Goal: Task Accomplishment & Management: Manage account settings

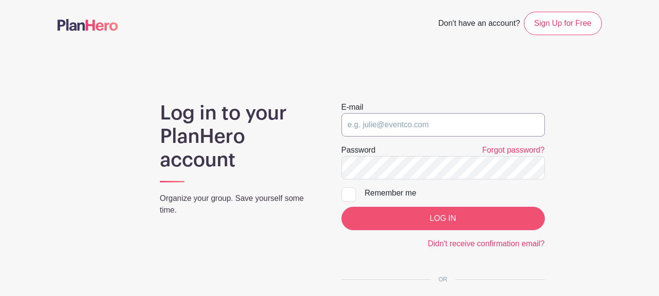
type input "Kenny@teacherwines.com"
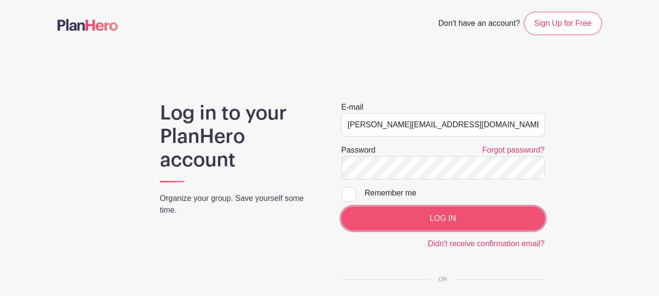
click at [484, 216] on input "LOG IN" at bounding box center [444, 218] width 204 height 23
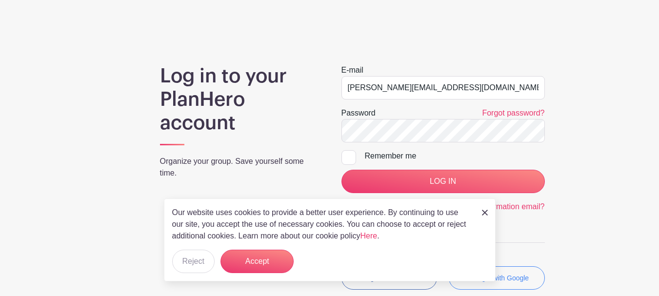
scroll to position [98, 0]
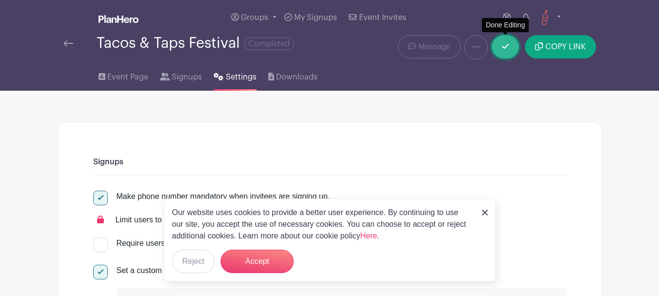
click at [505, 54] on link at bounding box center [505, 46] width 27 height 23
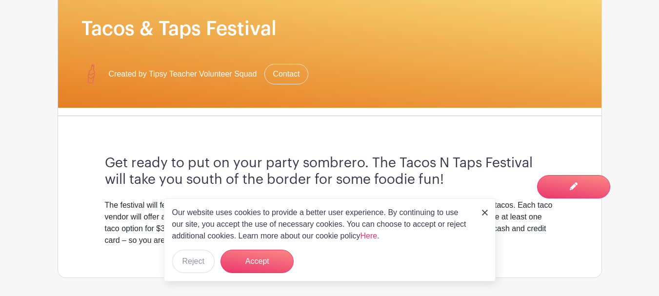
scroll to position [195, 0]
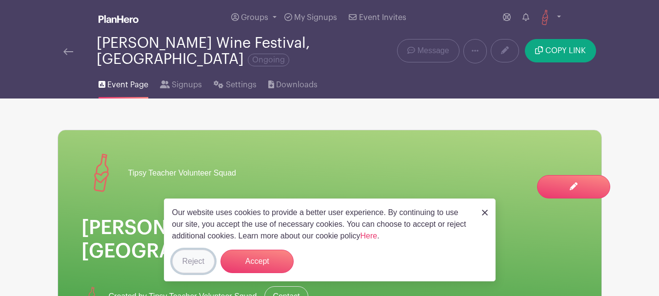
click at [185, 264] on button "Reject" at bounding box center [193, 261] width 42 height 23
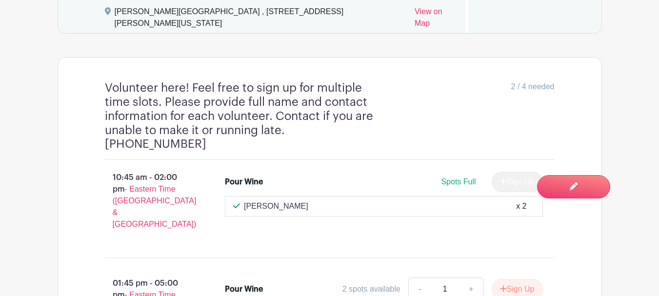
scroll to position [683, 0]
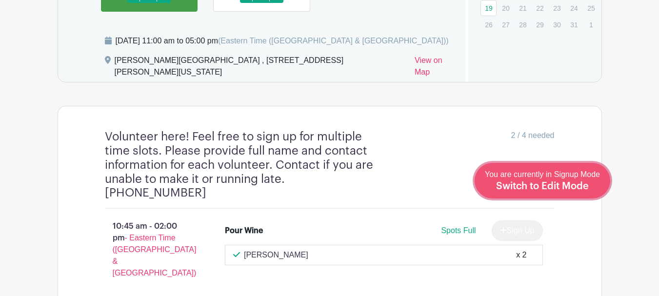
click at [571, 190] on span "Switch to Edit Mode" at bounding box center [542, 187] width 93 height 10
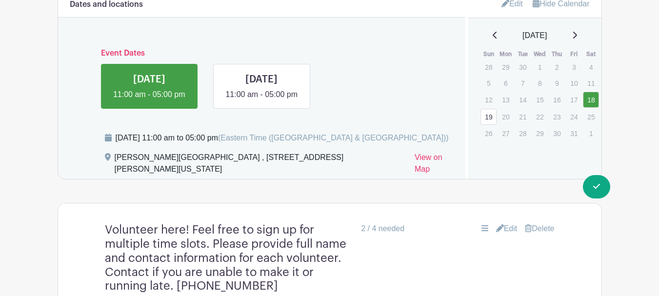
scroll to position [635, 0]
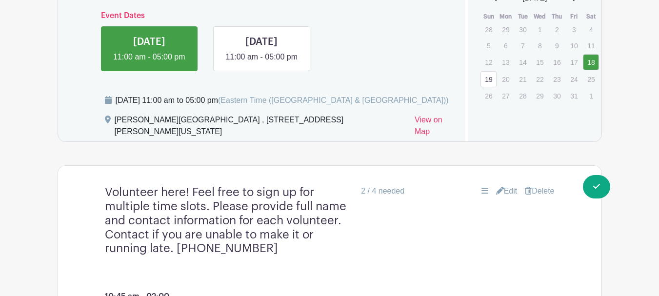
click at [503, 185] on link "Edit" at bounding box center [506, 191] width 21 height 12
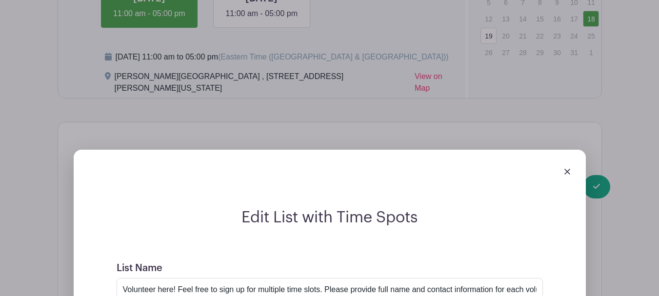
scroll to position [732, 0]
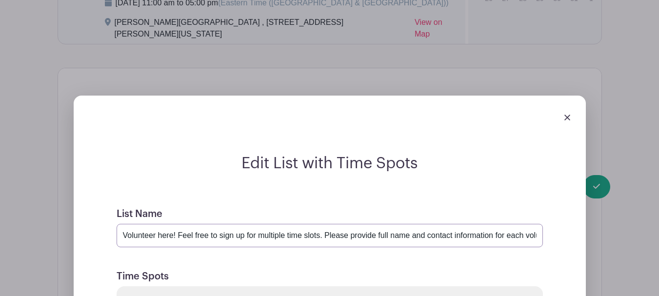
click at [418, 224] on input "Volunteer here! Feel free to sign up for multiple time slots. Please provide fu…" at bounding box center [330, 235] width 427 height 23
click at [472, 224] on input "Volunteer here! Feel free to sign up for multiple time slots. Please provide fu…" at bounding box center [330, 235] width 427 height 23
drag, startPoint x: 488, startPoint y: 181, endPoint x: 587, endPoint y: 185, distance: 99.2
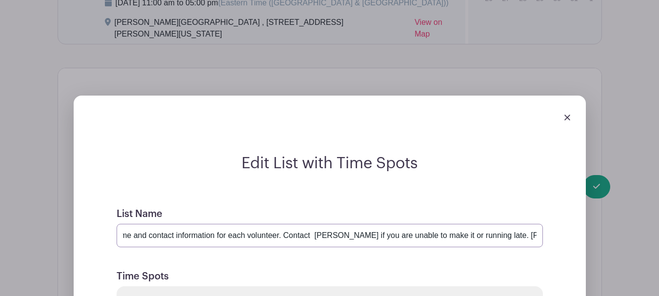
paste input "443-867-917"
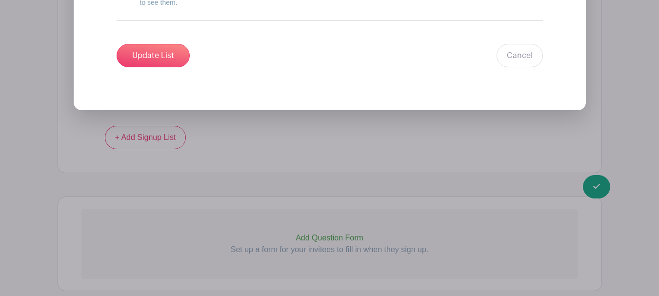
scroll to position [1431, 0]
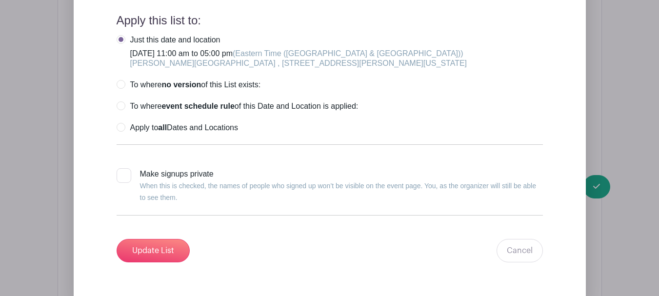
type input "Volunteer here! Feel free to sign up for multiple time slots. Please provide fu…"
click at [128, 168] on div at bounding box center [124, 175] width 15 height 15
click at [123, 168] on input "Make signups private When this is checked, the names of people who signed up wo…" at bounding box center [120, 171] width 6 height 6
checkbox input "true"
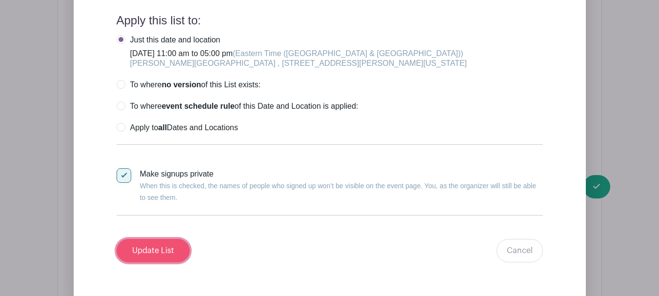
click at [165, 239] on input "Update List" at bounding box center [153, 250] width 73 height 23
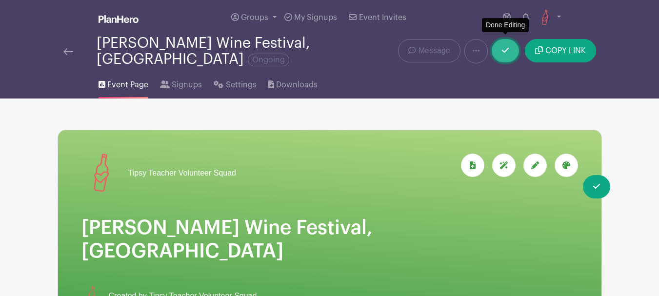
click at [505, 46] on icon at bounding box center [505, 50] width 7 height 8
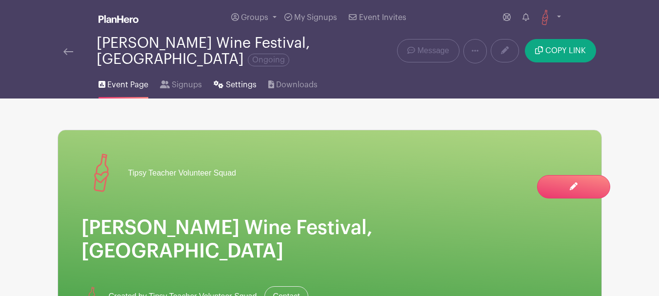
click at [226, 79] on span "Settings" at bounding box center [241, 85] width 31 height 12
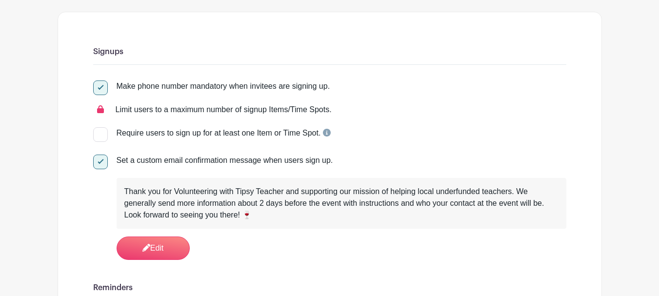
scroll to position [146, 0]
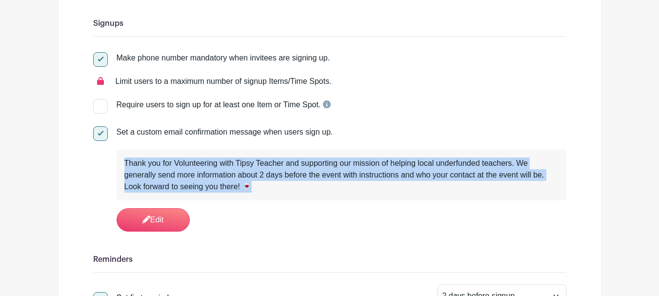
drag, startPoint x: 253, startPoint y: 180, endPoint x: 120, endPoint y: 152, distance: 136.7
click at [120, 152] on div "Thank you for Volunteering with Tipsy Teacher and supporting our mission of hel…" at bounding box center [342, 175] width 450 height 51
copy div "Thank you for Volunteering with Tipsy Teacher and supporting our mission of hel…"
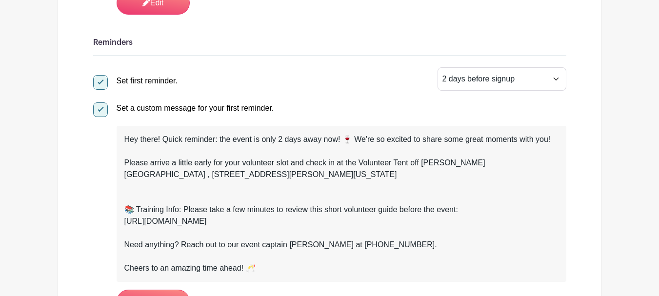
scroll to position [391, 0]
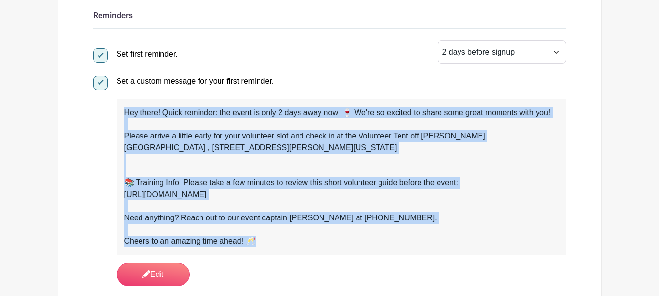
drag, startPoint x: 263, startPoint y: 232, endPoint x: 105, endPoint y: 90, distance: 211.5
click at [105, 90] on div "Set a custom message for your first reminder. Hey there! Quick reminder: the ev…" at bounding box center [329, 179] width 473 height 215
copy div "Hey there! Quick reminder: the event is only 2 days away now! 🍷 We're so excite…"
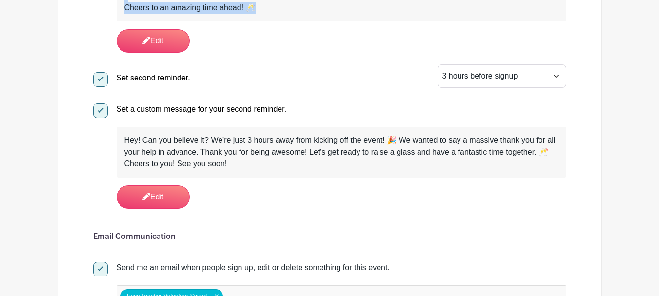
scroll to position [635, 0]
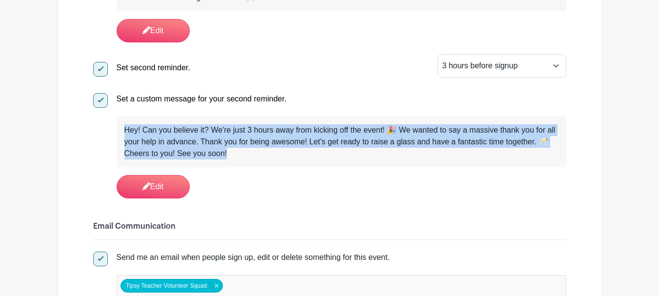
drag, startPoint x: 236, startPoint y: 147, endPoint x: 118, endPoint y: 114, distance: 122.7
click at [119, 117] on div "Hey! Can you believe it? We're just 3 hours away from kicking off the event! 🎉 …" at bounding box center [342, 142] width 450 height 51
copy div "Hey! Can you believe it? We're just 3 hours away from kicking off the event! 🎉 …"
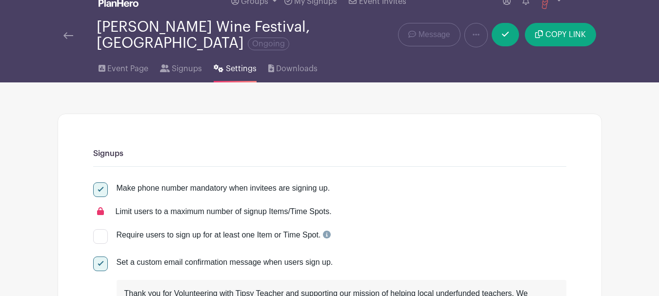
scroll to position [0, 0]
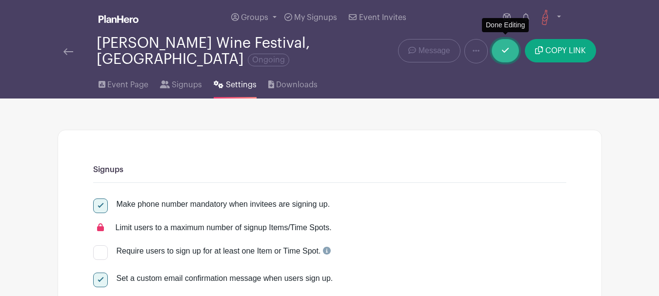
click at [506, 46] on icon at bounding box center [505, 50] width 7 height 8
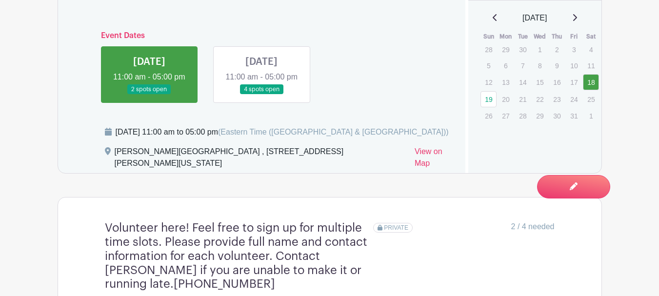
scroll to position [635, 0]
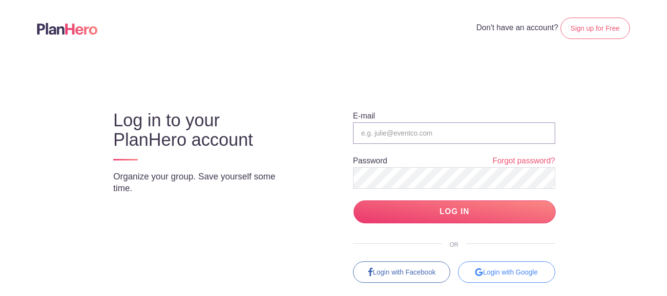
click at [367, 137] on input "email" at bounding box center [454, 133] width 202 height 21
type input "[PERSON_NAME][EMAIL_ADDRESS][DOMAIN_NAME]"
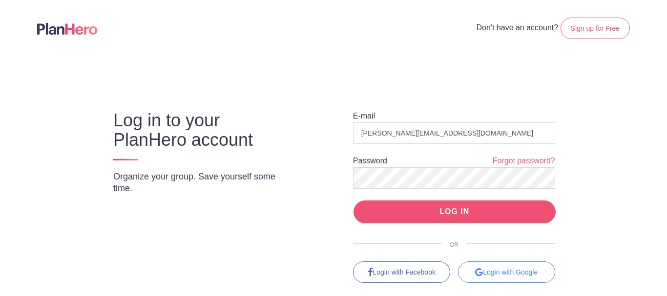
click at [440, 208] on input "LOG IN" at bounding box center [454, 212] width 202 height 23
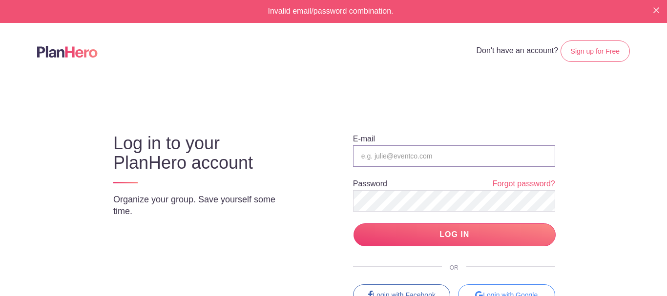
click at [438, 164] on input "email" at bounding box center [454, 155] width 202 height 21
type input "[PERSON_NAME][EMAIL_ADDRESS][DOMAIN_NAME]"
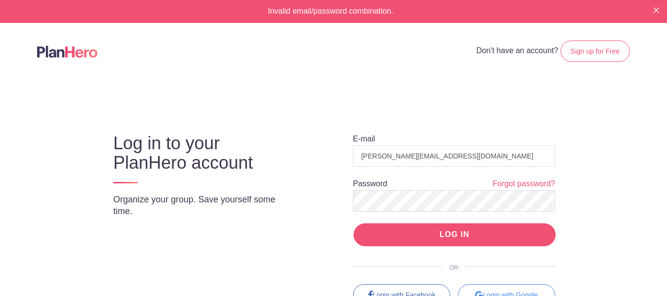
click at [449, 232] on input "LOG IN" at bounding box center [454, 235] width 202 height 23
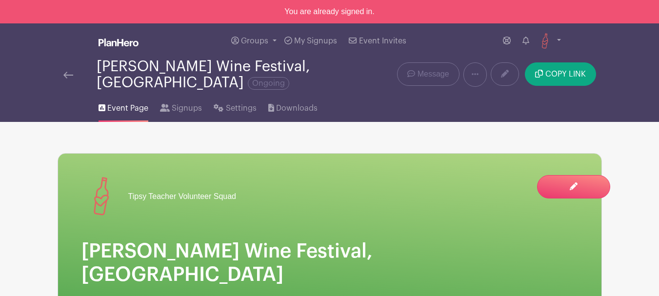
click at [67, 72] on img at bounding box center [68, 75] width 10 height 7
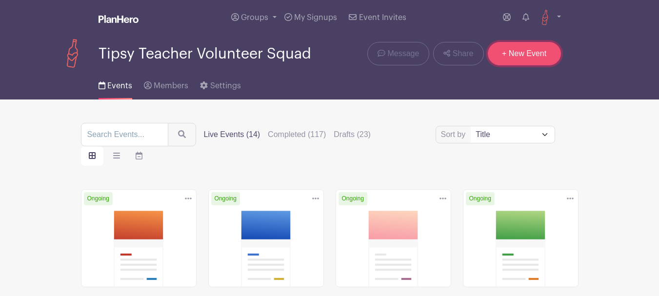
click at [521, 55] on link "+ New Event" at bounding box center [524, 53] width 73 height 23
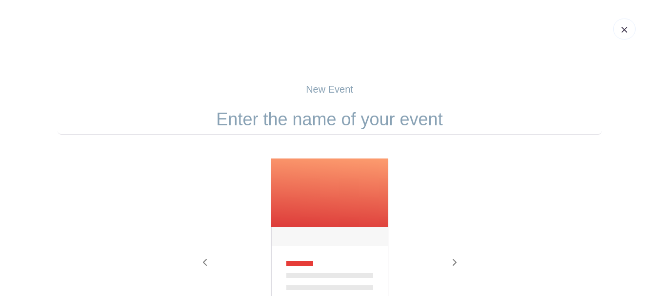
click at [352, 118] on input "text" at bounding box center [330, 119] width 545 height 30
paste input "Fall Back Wine Festival"
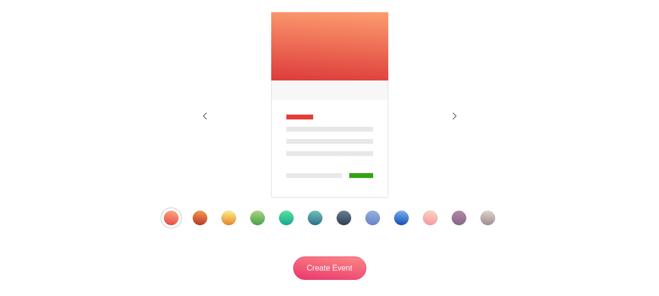
scroll to position [215, 0]
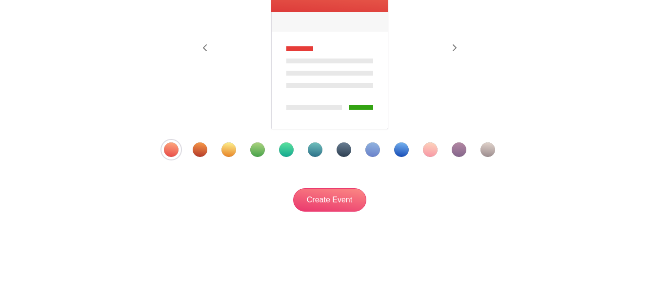
type input "Fall Back Wine Festival"
click at [373, 150] on div "Template 8" at bounding box center [373, 150] width 15 height 15
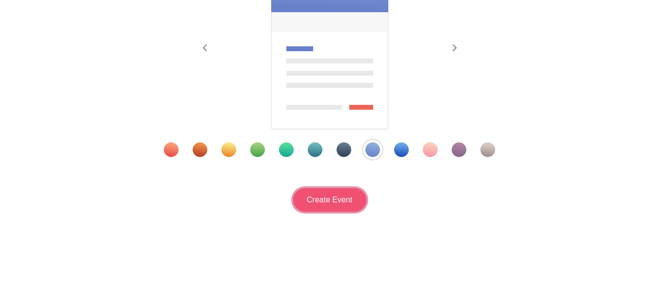
click at [329, 203] on input "Create Event" at bounding box center [329, 199] width 73 height 23
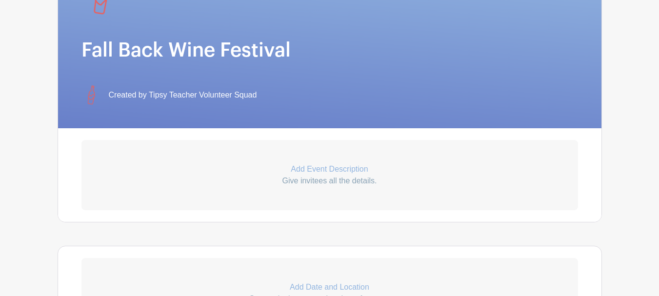
scroll to position [244, 0]
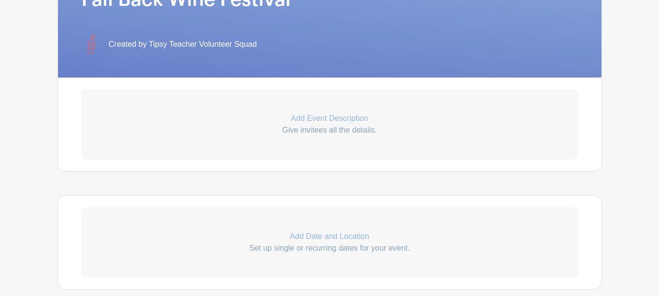
click at [315, 111] on link "Add Event Description Give invitees all the details." at bounding box center [330, 124] width 497 height 70
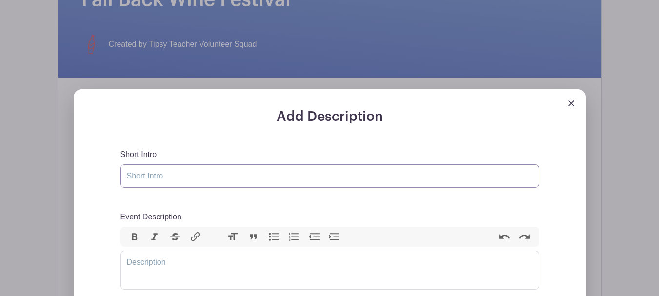
click at [237, 184] on textarea "Short Intro" at bounding box center [330, 176] width 419 height 23
paste textarea "Get ready to sip, savor, and celebrate autumn at the Fall Back Wine Festival! T…"
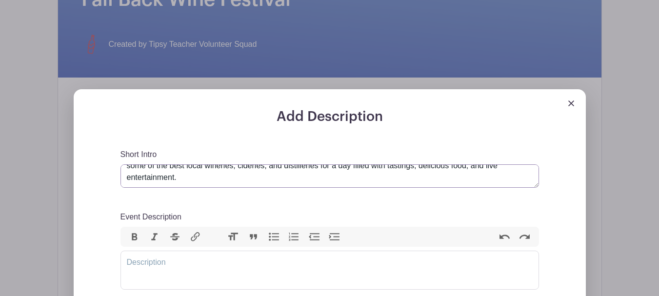
scroll to position [23, 0]
type textarea "Get ready to sip, savor, and celebrate autumn at the Fall Back Wine Festival! T…"
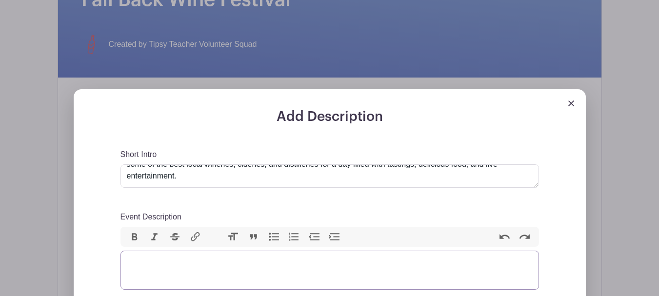
click at [213, 267] on trix-editor "Event Description" at bounding box center [330, 270] width 419 height 39
paste trix-editor "<div>&nbsp;Along with unlimited tastings, you’ll find artisan vendors, seasonal…"
type trix-editor "<div>&nbsp;Along with unlimited tastings, you’ll find artisan vendors, seasonal…"
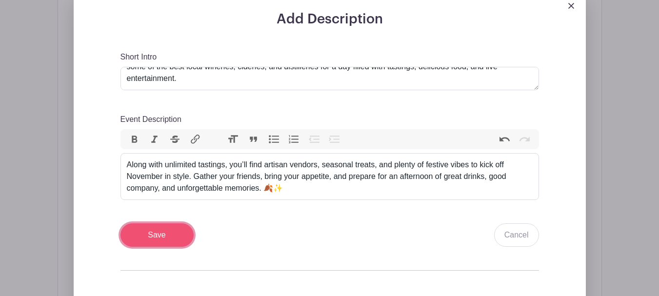
click at [172, 233] on input "Save" at bounding box center [157, 235] width 73 height 23
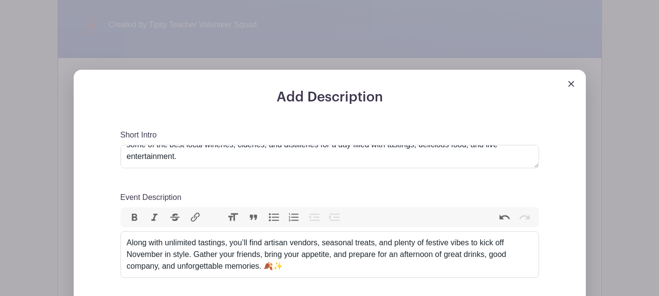
scroll to position [420, 0]
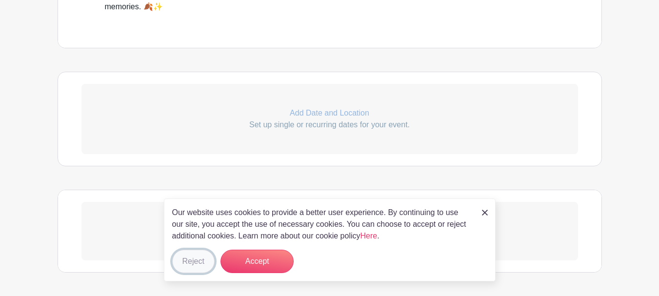
click at [200, 261] on button "Reject" at bounding box center [193, 261] width 42 height 23
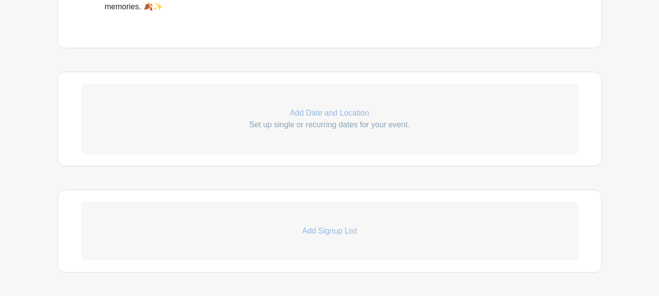
click at [314, 125] on p "Set up single or recurring dates for your event." at bounding box center [330, 125] width 497 height 12
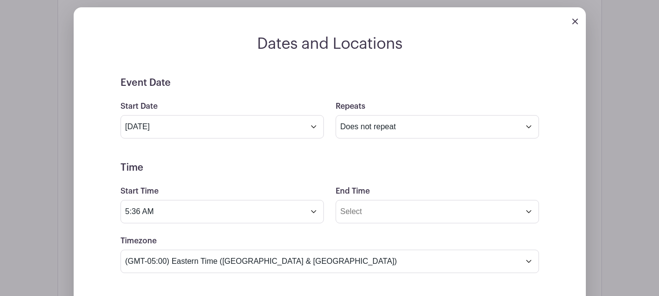
scroll to position [586, 0]
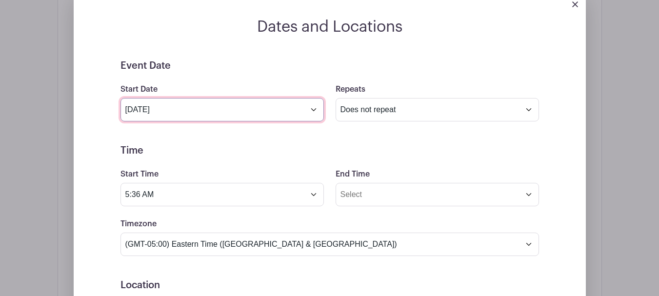
click at [317, 108] on input "Sep 13 2025" at bounding box center [223, 109] width 204 height 23
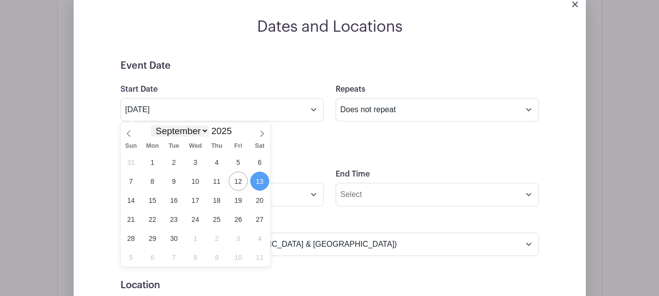
click at [188, 131] on select "January February March April May June July August September October November De…" at bounding box center [180, 130] width 58 height 11
select select "10"
click at [151, 125] on select "January February March April May June July August September October November De…" at bounding box center [180, 130] width 58 height 11
click at [260, 164] on span "1" at bounding box center [259, 162] width 19 height 19
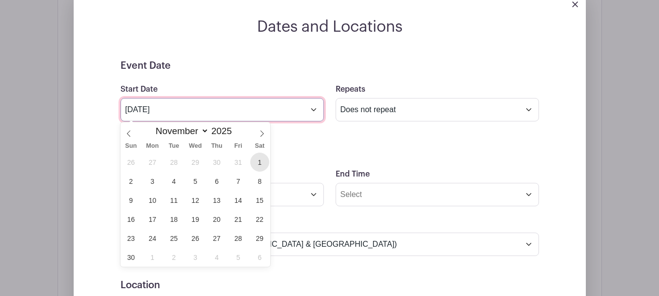
type input "Nov 1 2025"
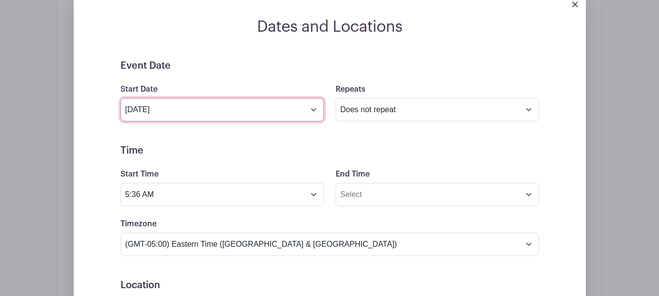
scroll to position [635, 0]
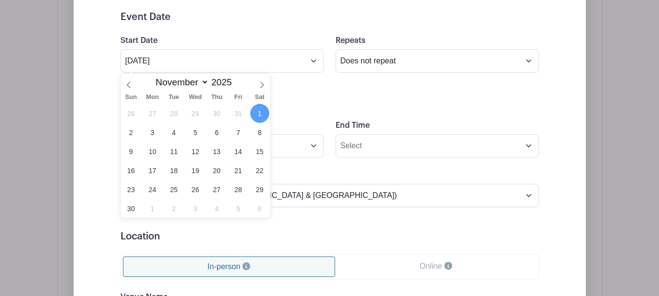
click at [307, 111] on form "Event Date Start Date Nov 1 2025 Repeats Does not repeat Daily Weekly Monthly o…" at bounding box center [330, 230] width 419 height 439
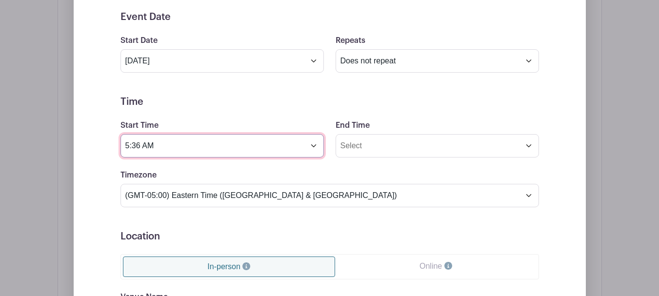
click at [312, 145] on input "5:36 AM" at bounding box center [223, 145] width 204 height 23
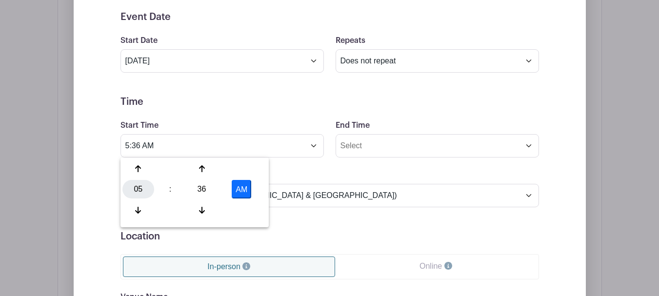
click at [140, 184] on div "05" at bounding box center [139, 189] width 32 height 19
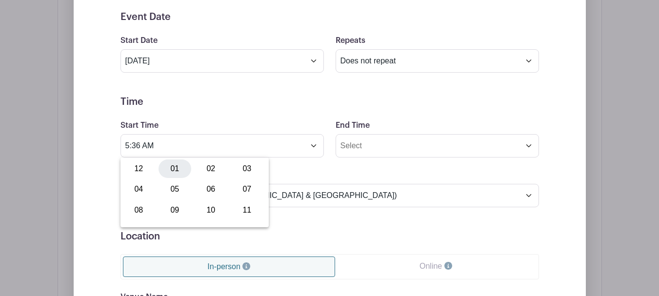
click at [169, 166] on div "01" at bounding box center [175, 169] width 33 height 19
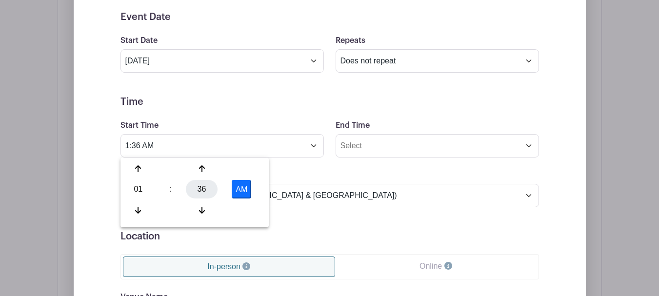
click at [204, 185] on div "36" at bounding box center [202, 189] width 32 height 19
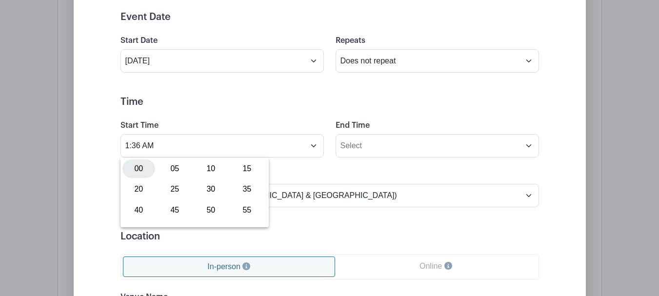
click at [148, 174] on div "00" at bounding box center [139, 169] width 33 height 19
click at [244, 188] on button "AM" at bounding box center [242, 189] width 20 height 19
type input "1:00 PM"
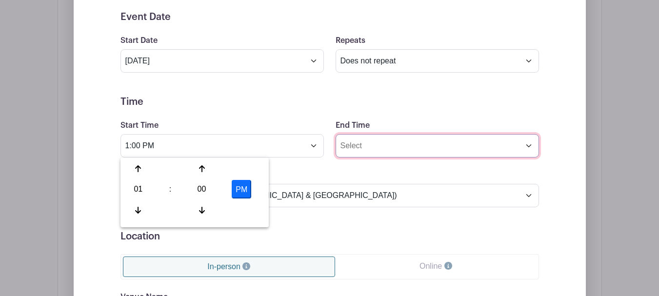
click at [426, 145] on input "End Time" at bounding box center [438, 145] width 204 height 23
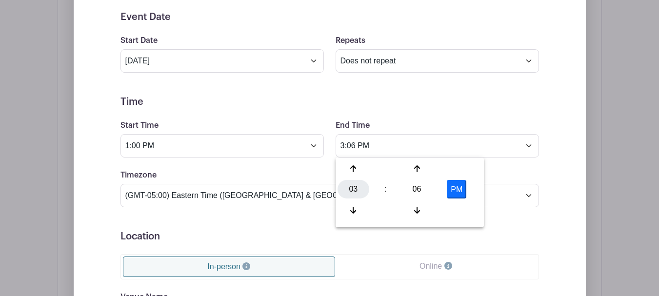
click at [350, 190] on div "03" at bounding box center [354, 189] width 32 height 19
click at [458, 188] on div "07" at bounding box center [462, 189] width 33 height 19
click at [418, 190] on div "06" at bounding box center [417, 189] width 32 height 19
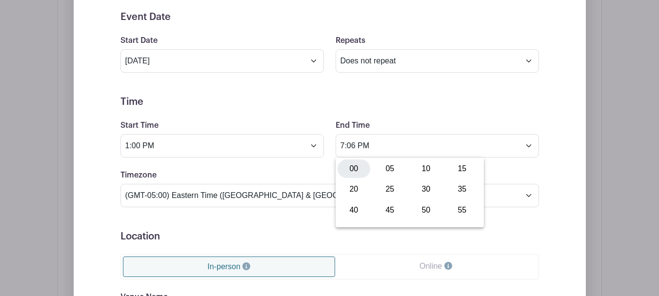
click at [355, 173] on div "00" at bounding box center [354, 169] width 33 height 19
type input "7:00 PM"
click at [296, 129] on div "Start Time 1:00 PM" at bounding box center [222, 139] width 215 height 38
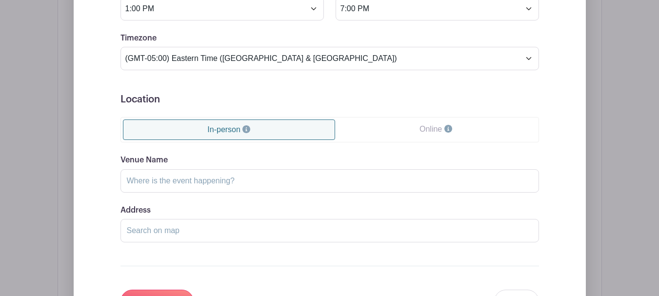
scroll to position [781, 0]
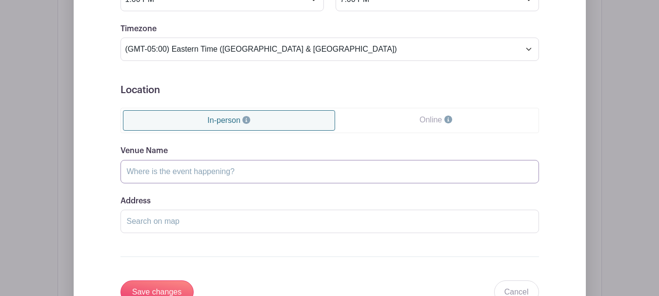
click at [212, 166] on input "Venue Name" at bounding box center [330, 171] width 419 height 23
paste input "Boonsboro"
type input "Boonsboro"
click at [177, 222] on input "Address" at bounding box center [330, 221] width 419 height 23
paste input "Washington County Agricultural Education Center, 7313 Sharpsburg Pike, Boonsbor…"
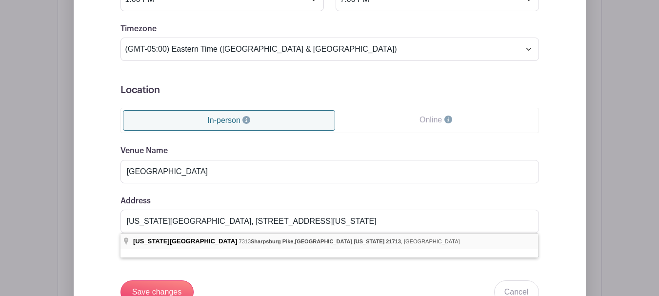
type input "Washington County Agricultural Education Center, 7313 Sharpsburg Pike, Boonsbor…"
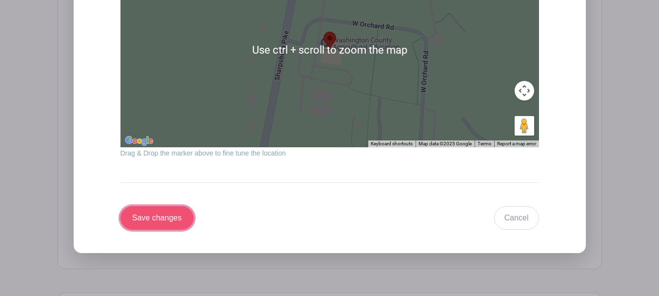
click at [170, 224] on input "Save changes" at bounding box center [157, 217] width 73 height 23
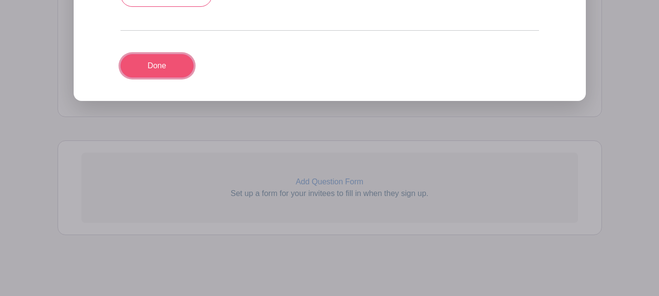
click at [172, 69] on link "Done" at bounding box center [157, 65] width 73 height 23
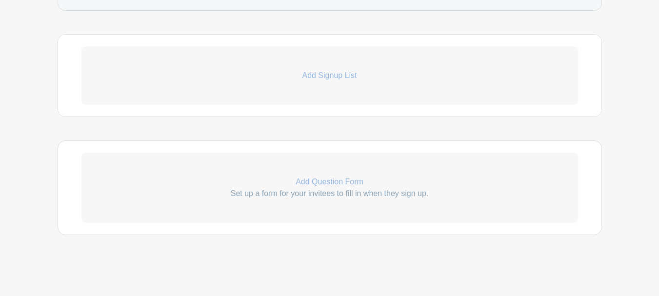
click at [329, 76] on p "Add Signup List" at bounding box center [330, 76] width 497 height 12
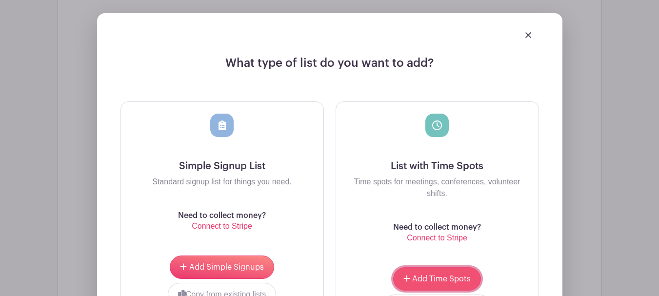
click at [431, 283] on span "Add Time Spots" at bounding box center [441, 279] width 59 height 8
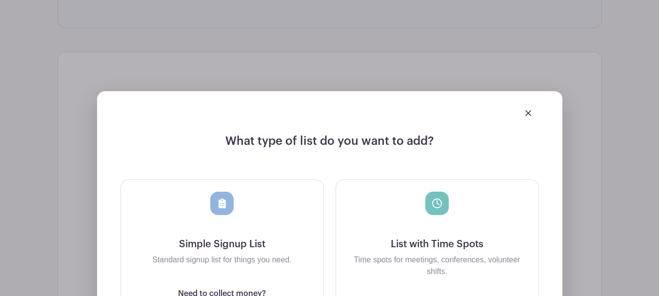
scroll to position [799, 0]
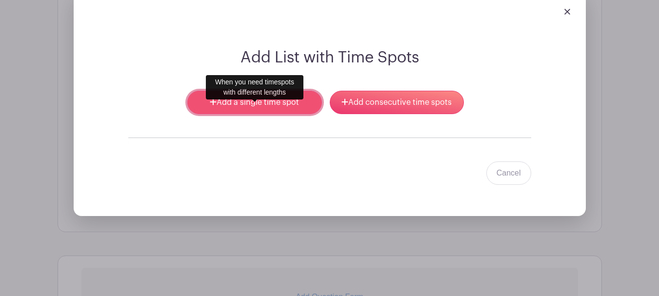
click at [274, 114] on link "Add a single time spot" at bounding box center [254, 102] width 134 height 23
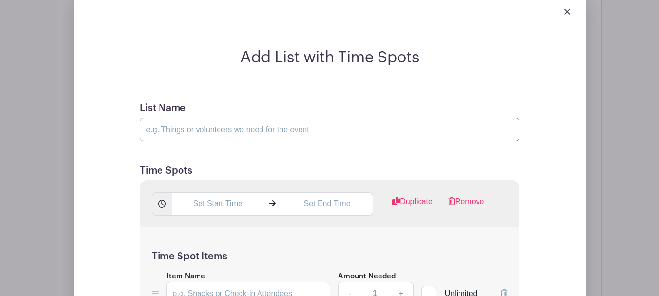
click at [213, 142] on input "List Name" at bounding box center [330, 129] width 380 height 23
click at [168, 142] on input "List Name" at bounding box center [330, 129] width 380 height 23
type input "Volunteer here! Feel free to sign up for multiple time slots. Please provide fu…"
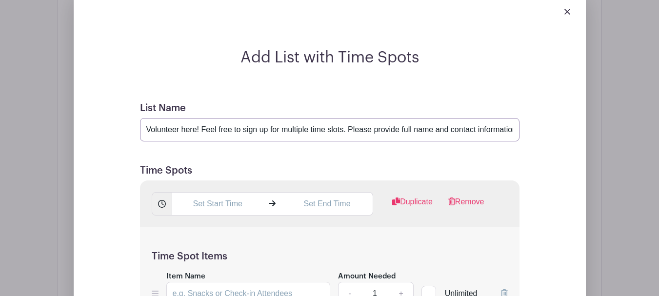
click at [424, 142] on input "Volunteer here! Feel free to sign up for multiple time slots. Please provide fu…" at bounding box center [330, 129] width 380 height 23
click at [230, 216] on input "text" at bounding box center [218, 203] width 92 height 23
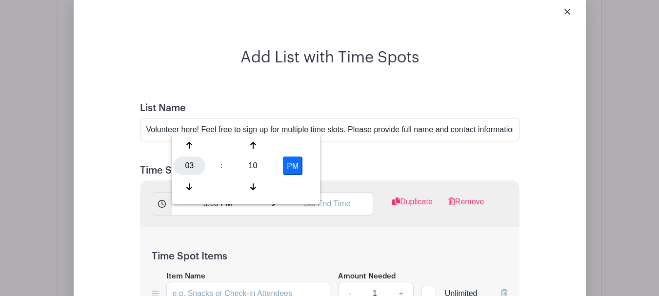
click at [195, 164] on div "03" at bounding box center [190, 166] width 32 height 19
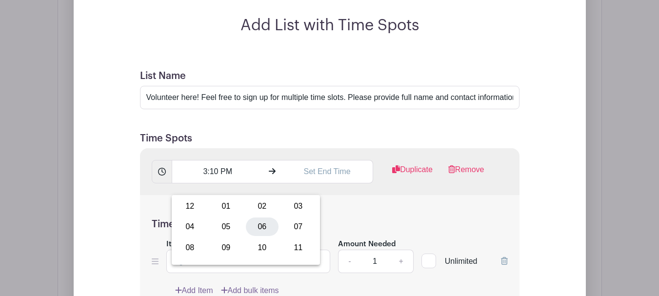
scroll to position [847, 0]
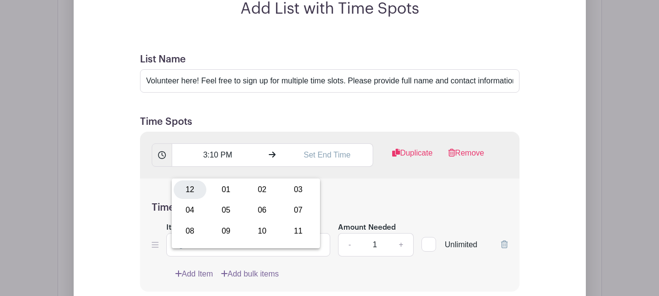
click at [198, 193] on div "12" at bounding box center [190, 190] width 33 height 19
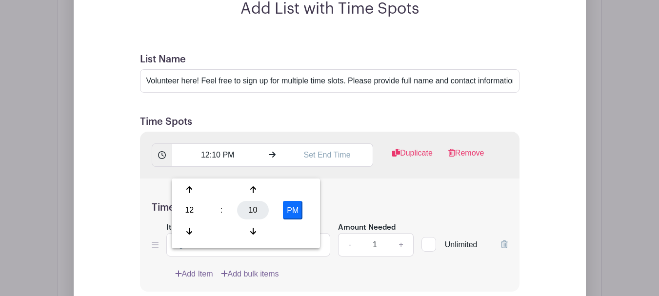
click at [256, 213] on div "10" at bounding box center [253, 210] width 32 height 19
click at [229, 229] on div "45" at bounding box center [226, 231] width 33 height 19
click at [291, 209] on button "PM" at bounding box center [293, 210] width 20 height 19
click at [301, 209] on button "AM" at bounding box center [293, 210] width 20 height 19
type input "12:45 PM"
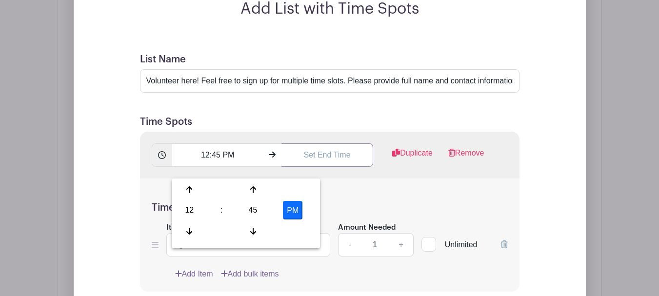
click at [323, 162] on input "text" at bounding box center [328, 155] width 92 height 23
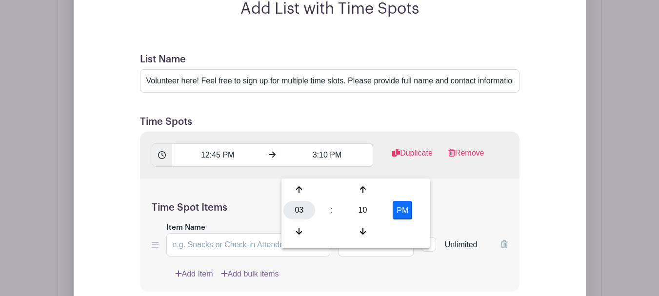
click at [310, 208] on div "03" at bounding box center [300, 210] width 32 height 19
click at [306, 208] on div "04" at bounding box center [300, 210] width 33 height 19
click at [357, 207] on div "10" at bounding box center [363, 210] width 32 height 19
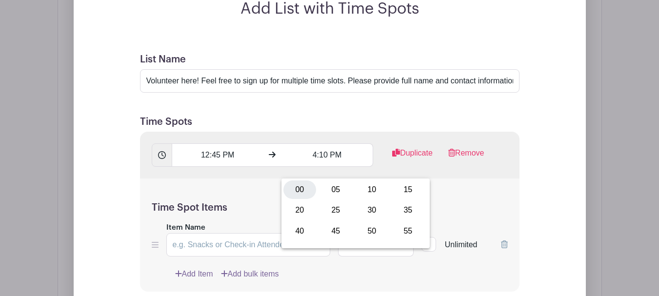
click at [306, 191] on div "00" at bounding box center [300, 190] width 33 height 19
type input "4:00 PM"
click at [468, 205] on div "Time Spot Items Item Name Amount Needed - 1 + Unlimited Add Item Add bulk items" at bounding box center [330, 236] width 380 height 114
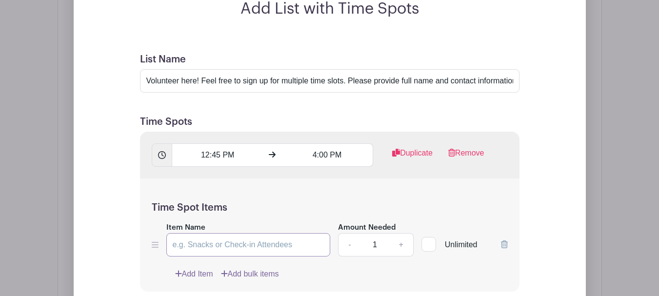
click at [276, 255] on input "Item Name" at bounding box center [248, 244] width 165 height 23
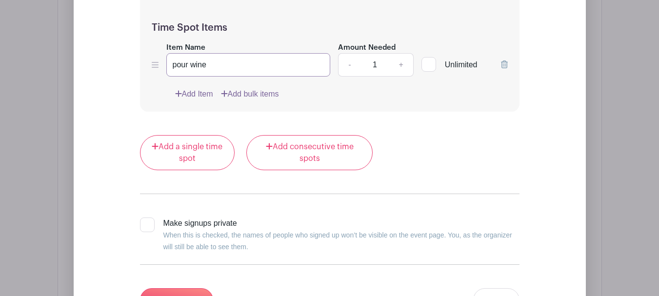
scroll to position [1043, 0]
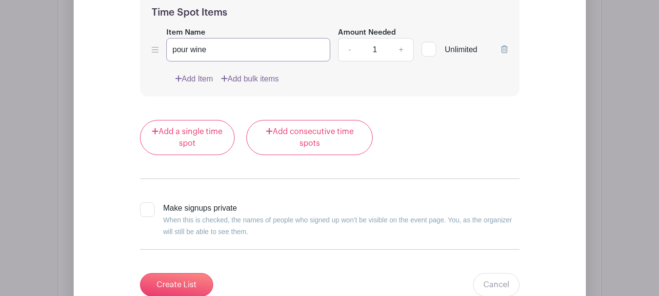
type input "pour wine"
click at [403, 60] on link "+" at bounding box center [401, 49] width 24 height 23
type input "2"
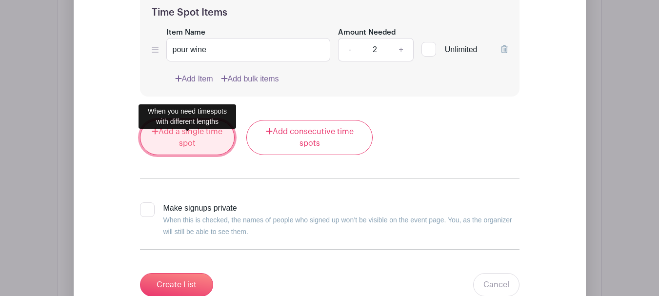
click at [203, 142] on link "Add a single time spot" at bounding box center [187, 137] width 95 height 35
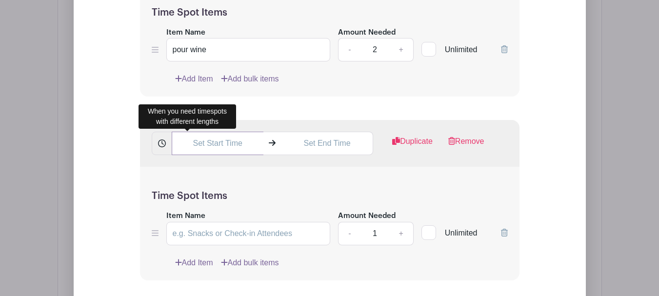
click at [222, 153] on input "text" at bounding box center [218, 143] width 92 height 23
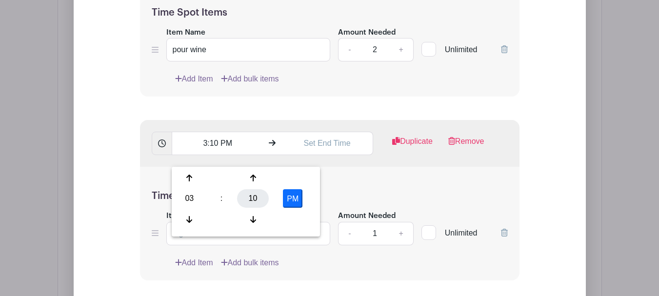
click at [247, 195] on div "10" at bounding box center [253, 198] width 32 height 19
click at [226, 217] on div "45" at bounding box center [226, 219] width 33 height 19
type input "3:45 PM"
click at [322, 155] on input "text" at bounding box center [328, 143] width 92 height 23
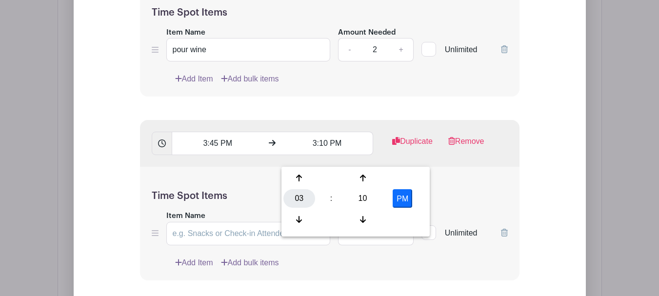
click at [298, 196] on div "03" at bounding box center [300, 198] width 32 height 19
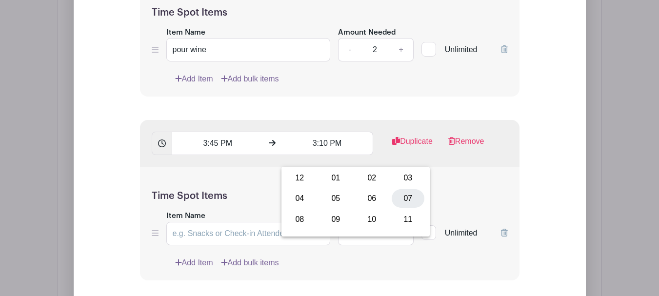
click at [404, 199] on div "07" at bounding box center [408, 198] width 33 height 19
click at [363, 200] on div "10" at bounding box center [363, 198] width 32 height 19
click at [307, 177] on div "00" at bounding box center [300, 178] width 33 height 19
type input "7:00 PM"
click at [283, 125] on form "List Name Volunteer here! Feel free to sign up for multiple time slots. Please …" at bounding box center [329, 170] width 403 height 646
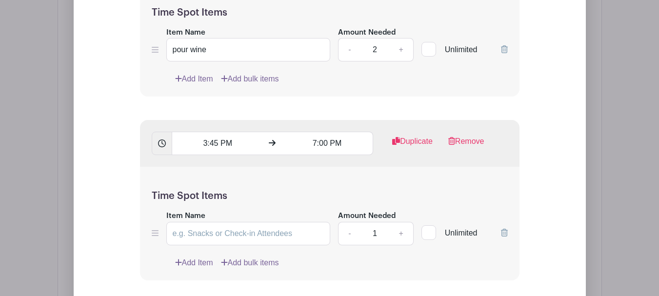
scroll to position [1013, 0]
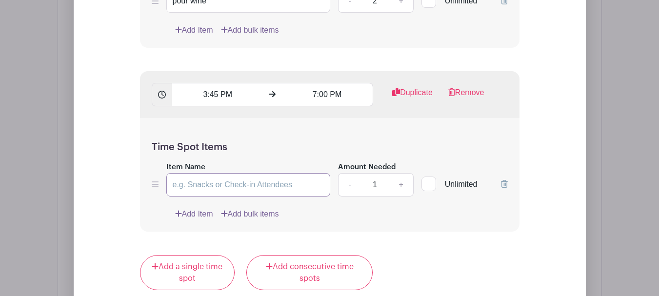
click at [264, 192] on input "Item Name" at bounding box center [248, 184] width 165 height 23
type input "pour wine"
click at [399, 197] on link "+" at bounding box center [401, 184] width 24 height 23
type input "2"
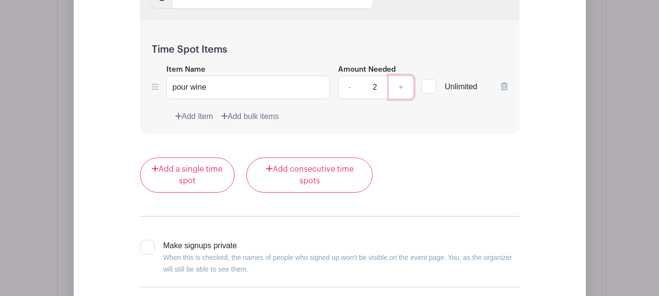
scroll to position [1160, 0]
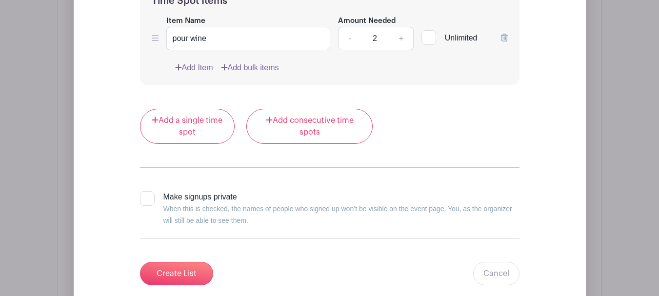
drag, startPoint x: 148, startPoint y: 210, endPoint x: 148, endPoint y: 216, distance: 6.4
click at [148, 206] on div at bounding box center [147, 198] width 15 height 15
click at [146, 198] on input "Make signups private When this is checked, the names of people who signed up wo…" at bounding box center [143, 194] width 6 height 6
checkbox input "true"
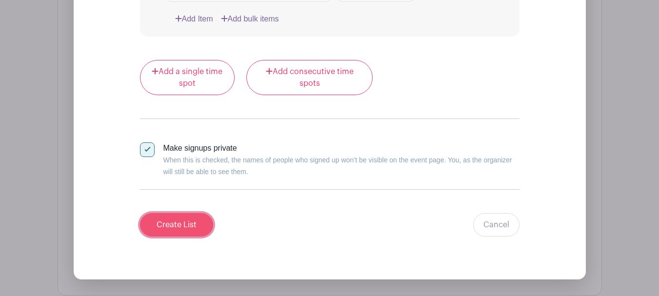
click at [176, 237] on input "Create List" at bounding box center [176, 224] width 73 height 23
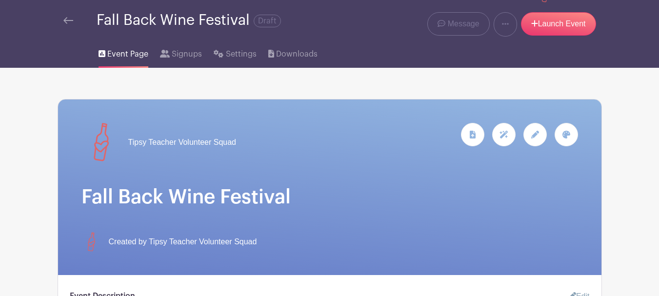
scroll to position [0, 0]
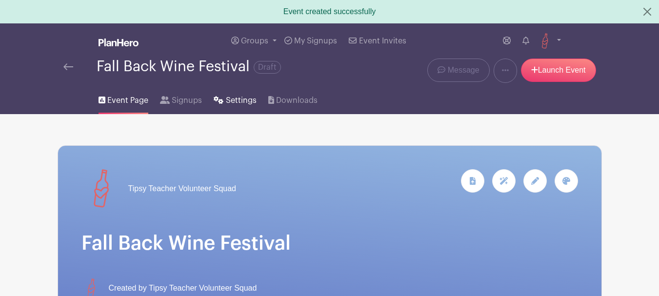
click at [235, 95] on span "Settings" at bounding box center [241, 101] width 31 height 12
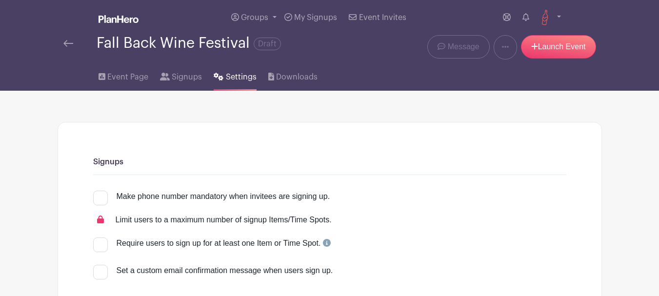
scroll to position [49, 0]
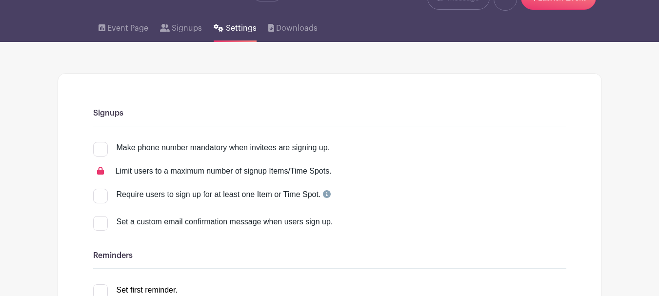
click at [99, 149] on div at bounding box center [100, 149] width 15 height 15
click at [99, 148] on input "Make phone number mandatory when invitees are signing up." at bounding box center [96, 145] width 6 height 6
checkbox input "true"
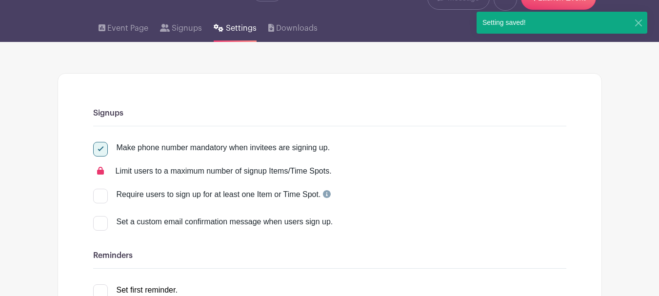
scroll to position [98, 0]
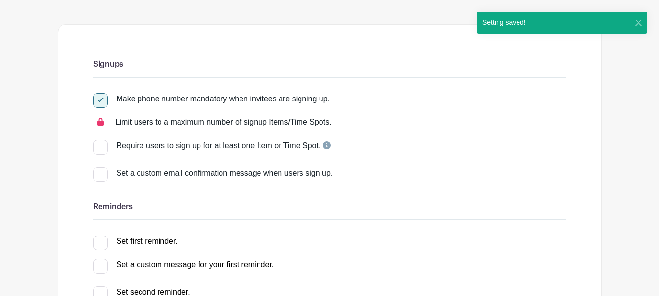
click at [104, 174] on div at bounding box center [100, 174] width 15 height 15
click at [100, 174] on input "Set a custom email confirmation message when users sign up." at bounding box center [96, 170] width 6 height 6
checkbox input "true"
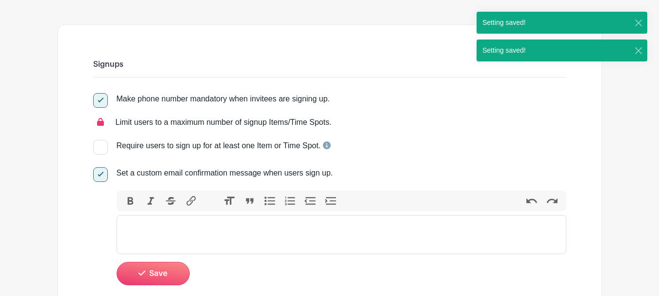
scroll to position [146, 0]
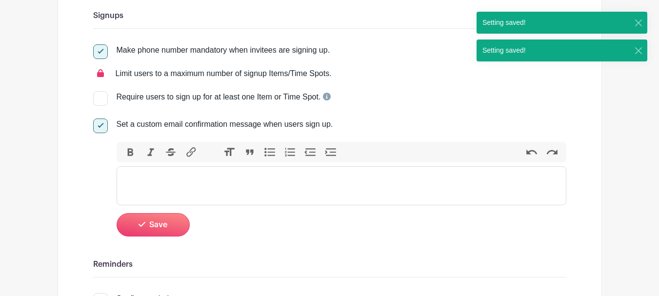
click at [260, 178] on trix-editor at bounding box center [342, 185] width 450 height 39
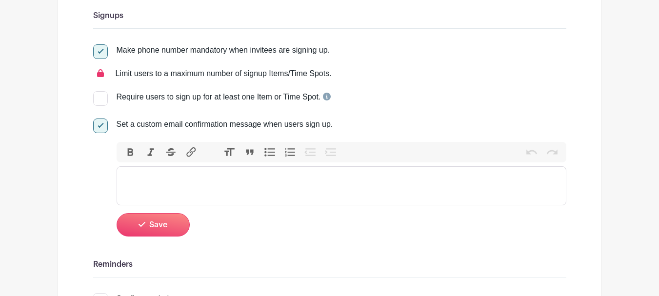
paste trix-editor "<div>Thank you for Volunteering with Tipsy Teacher and supporting our mission o…"
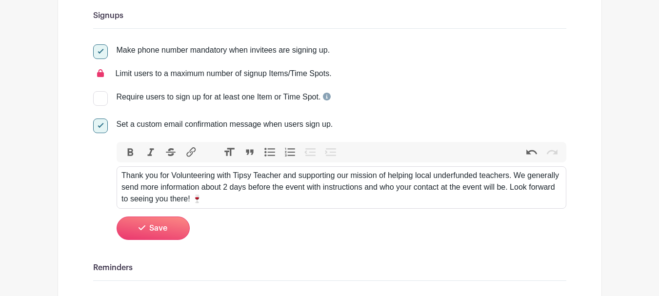
type trix-editor "<div>Thank you for Volunteering with Tipsy Teacher and supporting our mission o…"
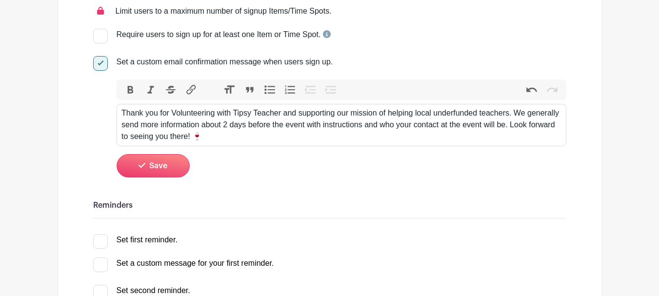
scroll to position [244, 0]
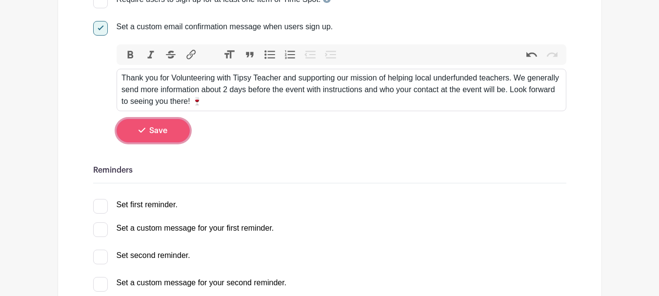
click at [157, 123] on button "Save" at bounding box center [153, 130] width 73 height 23
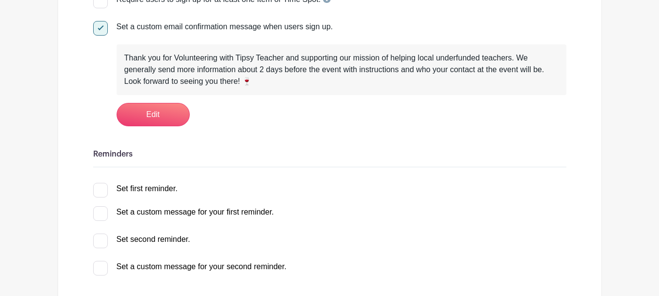
scroll to position [293, 0]
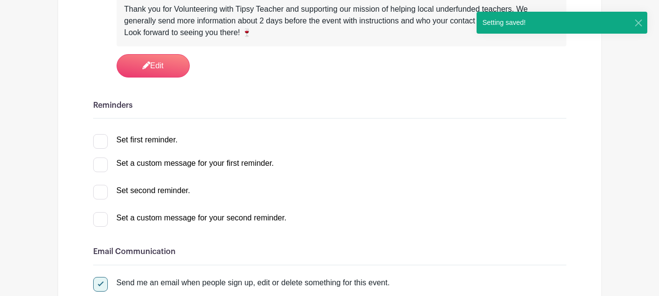
click at [103, 143] on div at bounding box center [100, 141] width 15 height 15
click at [100, 141] on input "Set first reminder." at bounding box center [96, 137] width 6 height 6
checkbox input "true"
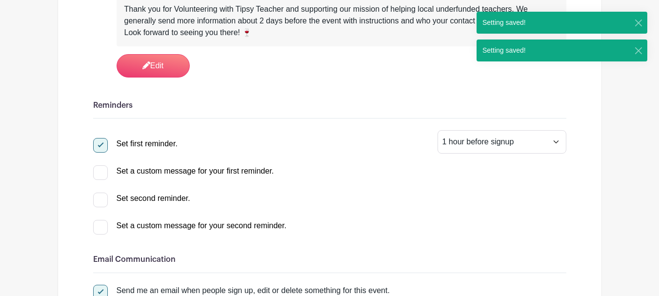
click at [101, 170] on div at bounding box center [100, 172] width 15 height 15
click at [100, 170] on input "Set a custom message for your first reminder." at bounding box center [96, 168] width 6 height 6
checkbox input "true"
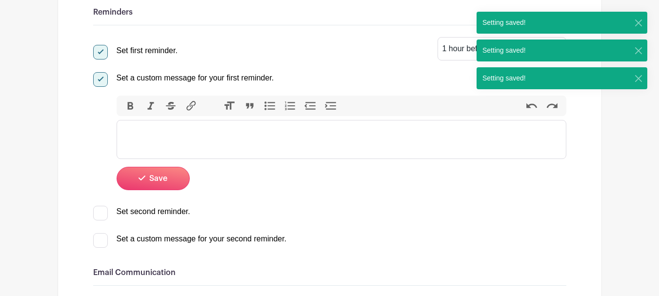
scroll to position [391, 0]
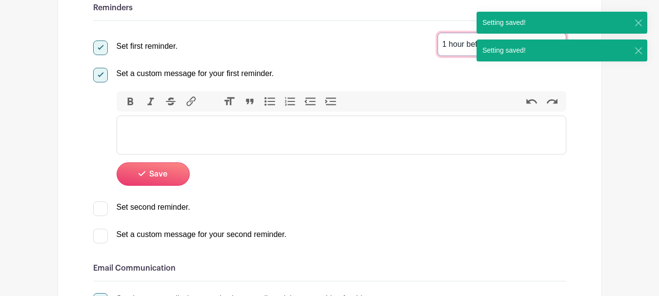
click at [460, 41] on select "1 hour before signup 2 hours before signup 3 hours before signup 4 hours before…" at bounding box center [502, 44] width 129 height 23
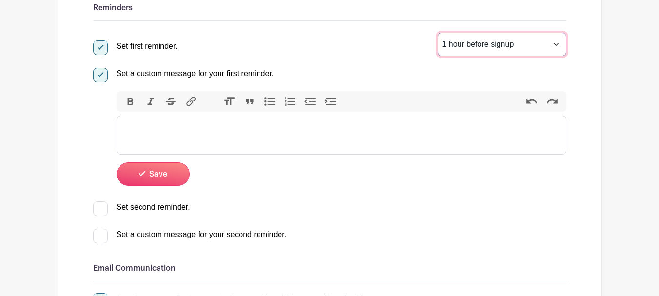
select select "48"
click at [438, 33] on select "1 hour before signup 2 hours before signup 3 hours before signup 4 hours before…" at bounding box center [502, 44] width 129 height 23
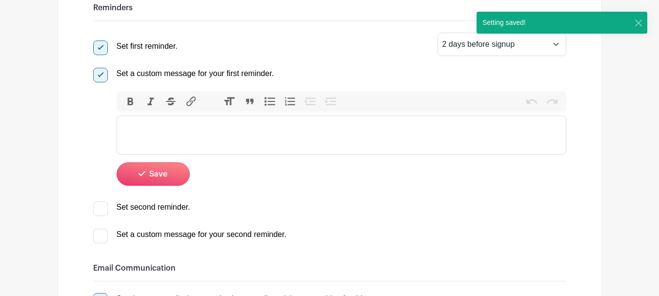
click at [287, 141] on trix-editor at bounding box center [342, 135] width 450 height 39
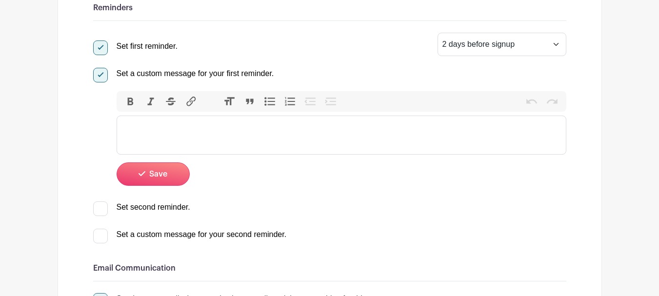
paste trix-editor "<div>Hey there! Quick reminder: the event is only 2 days away now! 🍷 We're so e…"
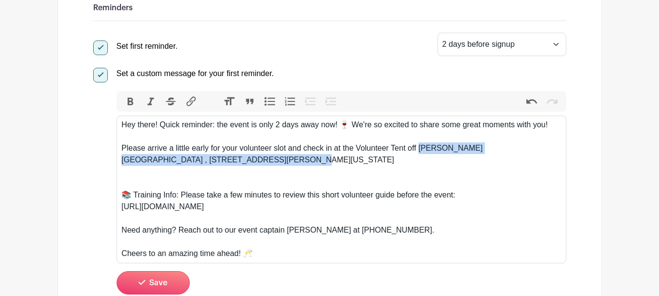
drag, startPoint x: 418, startPoint y: 148, endPoint x: 435, endPoint y: 165, distance: 24.2
click at [435, 165] on div "Please arrive a little early for your volunteer slot and check in at the Volunt…" at bounding box center [342, 154] width 440 height 23
paste trix-editor "<div>Hey there! Quick reminder: the event is only 2 days away now! 🍷 We're so e…"
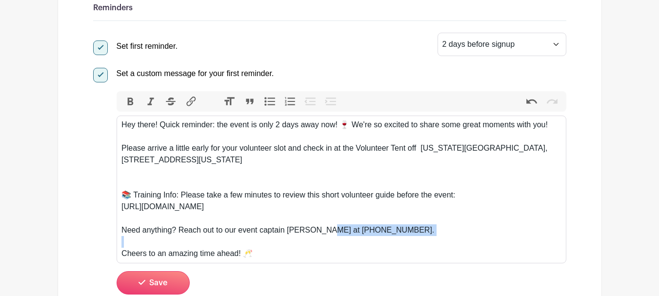
drag, startPoint x: 325, startPoint y: 230, endPoint x: 458, endPoint y: 236, distance: 133.9
click at [458, 236] on trix-editor "Hey there! Quick reminder: the event is only 2 days away now! 🍷 We're so excite…" at bounding box center [342, 190] width 450 height 148
paste trix-editor "<div>Hey there! Quick reminder: the event is only 2 days away now! 🍷 We're so e…"
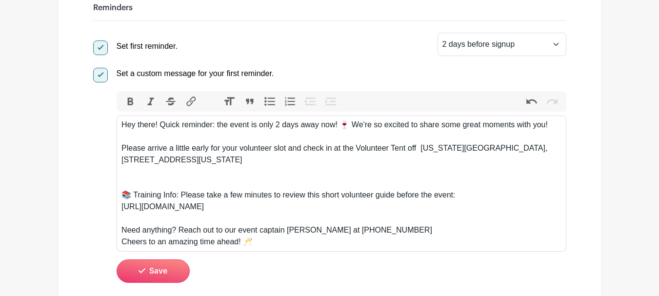
click at [308, 231] on div "Need anything? Reach out to our event captain Sarah at 1410-271-8914" at bounding box center [342, 231] width 440 height 12
click at [288, 228] on div "Need anything? Reach out to our event captain jess at 1410-271-8914" at bounding box center [342, 231] width 440 height 12
type trix-editor "<div>Hey there! Quick reminder: the event is only 2 days away now! 🍷 We're so e…"
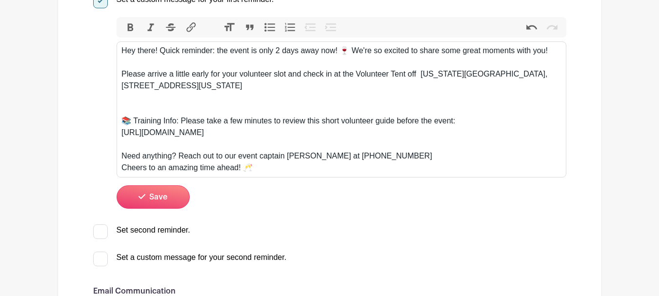
scroll to position [488, 0]
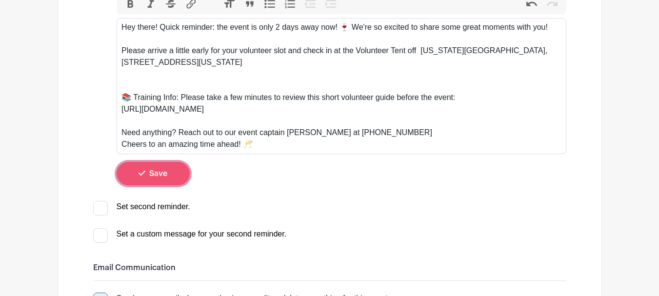
click at [155, 181] on button "Save" at bounding box center [153, 173] width 73 height 23
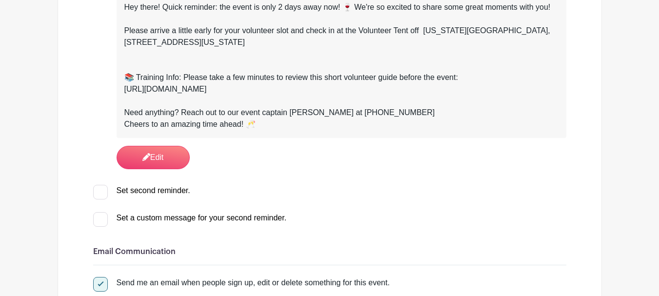
scroll to position [472, 0]
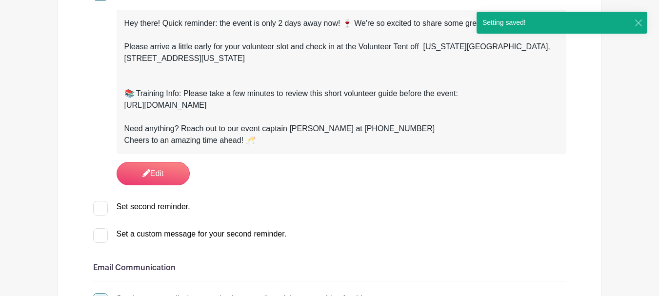
click at [104, 206] on div at bounding box center [100, 208] width 15 height 15
click at [100, 206] on input "Set second reminder." at bounding box center [96, 204] width 6 height 6
checkbox input "true"
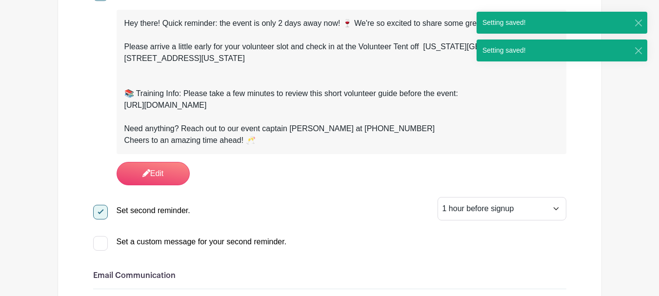
click at [101, 239] on div at bounding box center [100, 243] width 15 height 15
click at [100, 239] on input "Set a custom message for your second reminder." at bounding box center [96, 239] width 6 height 6
checkbox input "true"
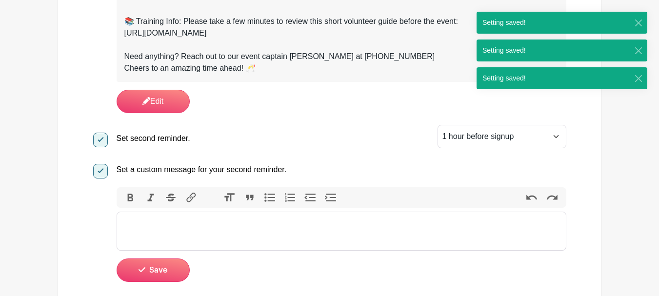
scroll to position [570, 0]
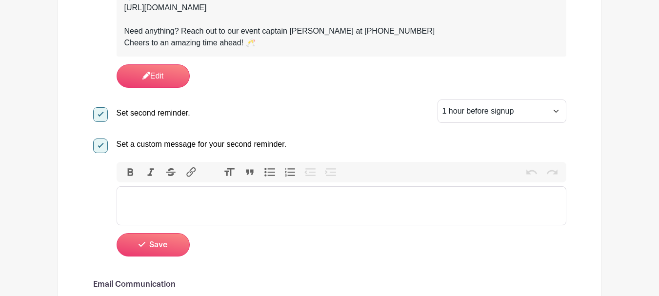
click at [172, 202] on trix-editor at bounding box center [342, 205] width 450 height 39
paste trix-editor "<div>Hey! Can you believe it? We're just 3 hours away from kicking off the even…"
type trix-editor "<div>Hey! Can you believe it? We're just 3 hours away from kicking off the even…"
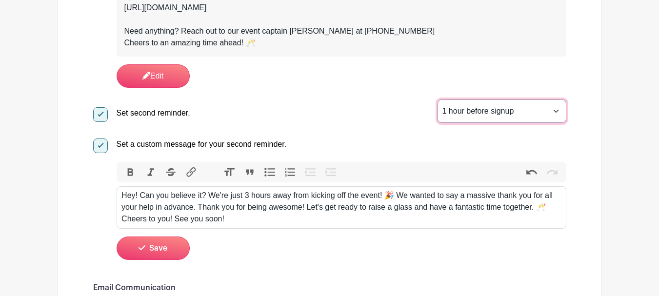
click at [486, 102] on select "1 hour before signup 2 hours before signup 3 hours before signup 4 hours before…" at bounding box center [502, 111] width 129 height 23
select select "3"
click at [438, 100] on select "1 hour before signup 2 hours before signup 3 hours before signup 4 hours before…" at bounding box center [502, 111] width 129 height 23
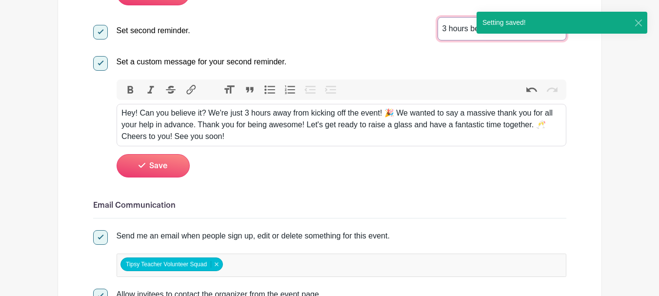
scroll to position [667, 0]
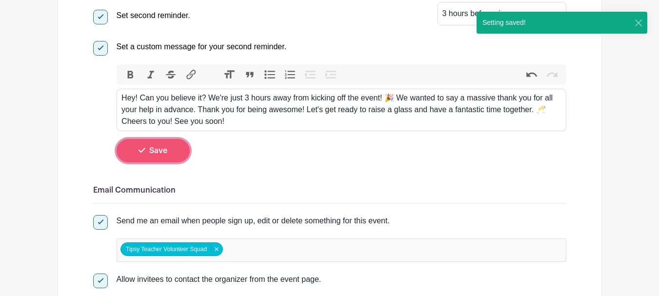
click at [145, 158] on button "Save" at bounding box center [153, 150] width 73 height 23
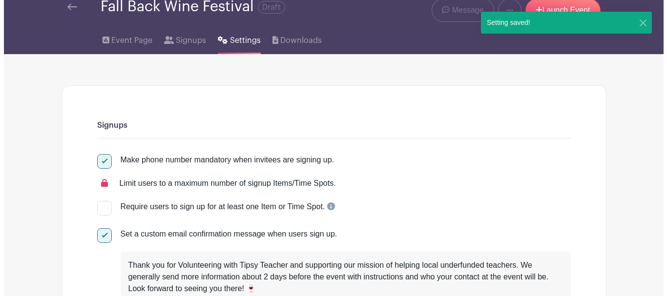
scroll to position [0, 0]
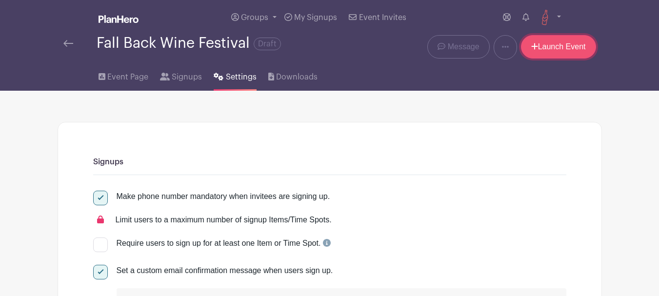
click at [549, 50] on link "Launch Event" at bounding box center [558, 46] width 75 height 23
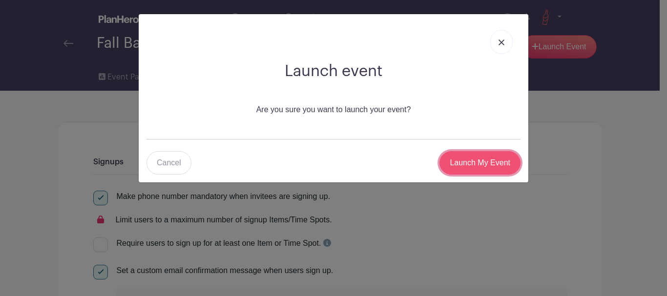
click at [476, 160] on input "Launch My Event" at bounding box center [479, 162] width 81 height 23
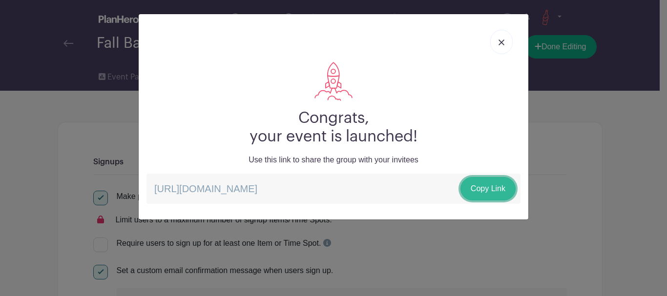
click at [480, 184] on link "Copy Link" at bounding box center [487, 188] width 55 height 23
click at [489, 181] on link "Copy Link" at bounding box center [487, 188] width 55 height 23
